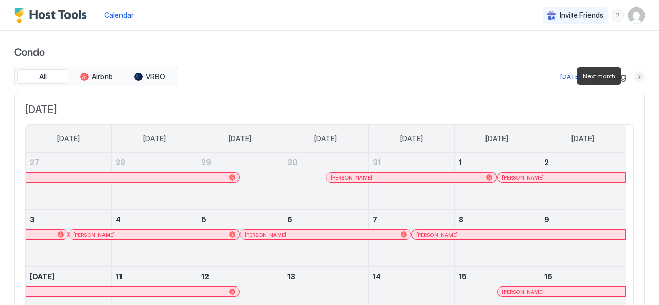
click at [634, 77] on button "Next month" at bounding box center [639, 77] width 10 height 10
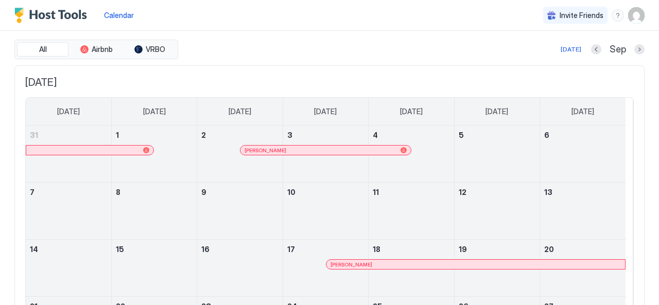
scroll to position [19, 0]
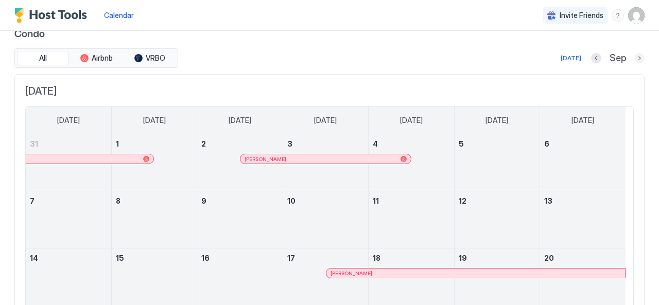
click at [634, 56] on button "Next month" at bounding box center [639, 58] width 10 height 10
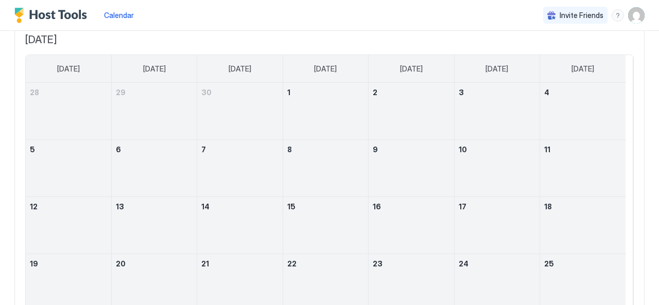
scroll to position [0, 0]
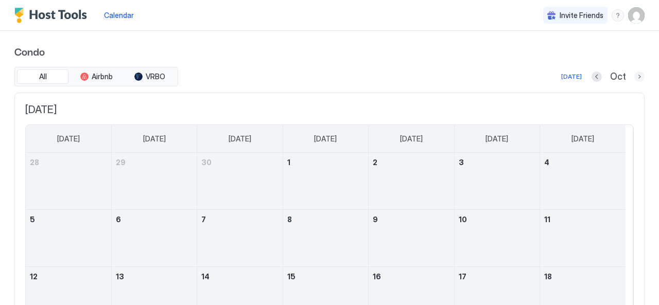
click at [634, 76] on button "Next month" at bounding box center [639, 77] width 10 height 10
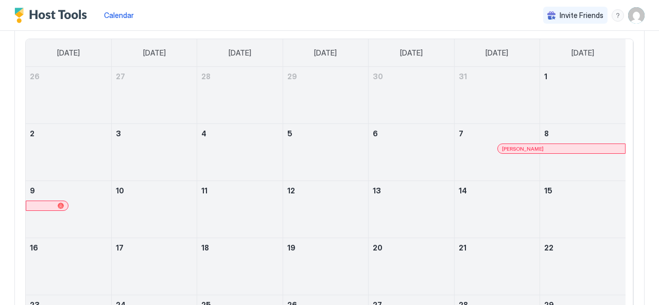
scroll to position [24, 0]
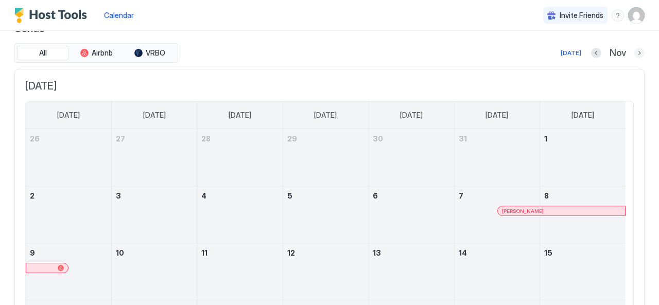
click at [634, 53] on button "Next month" at bounding box center [639, 53] width 10 height 10
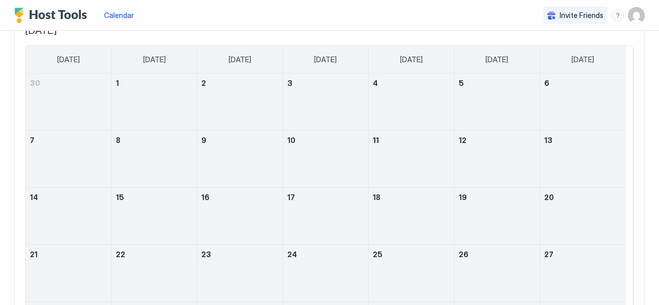
scroll to position [0, 0]
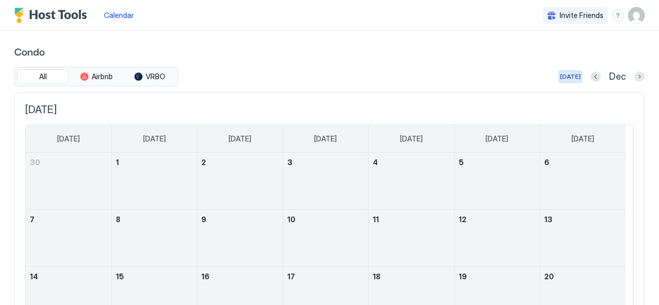
click at [566, 80] on div "[DATE]" at bounding box center [570, 76] width 21 height 9
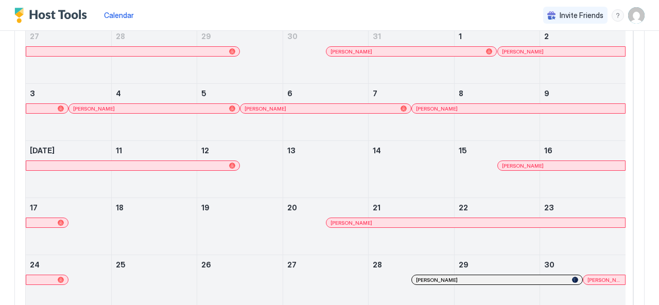
scroll to position [103, 0]
